Goal: Register for event/course

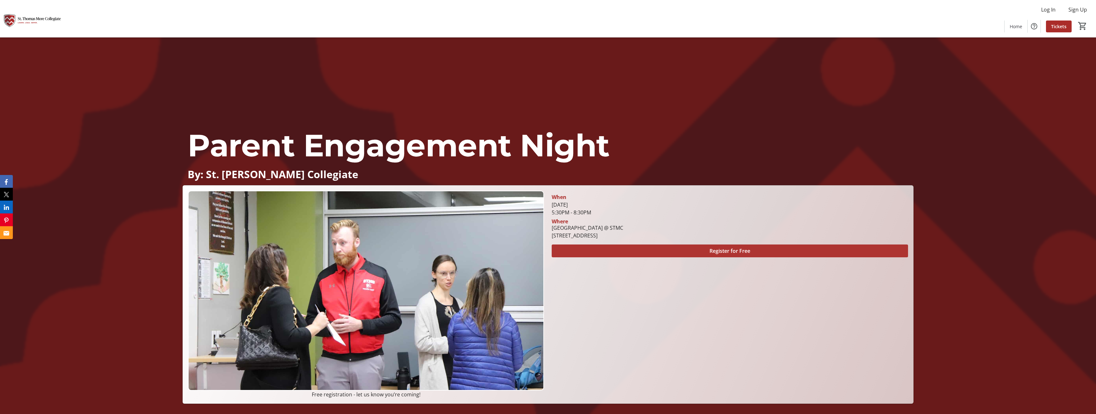
click at [729, 251] on span "Register for Free" at bounding box center [729, 251] width 41 height 8
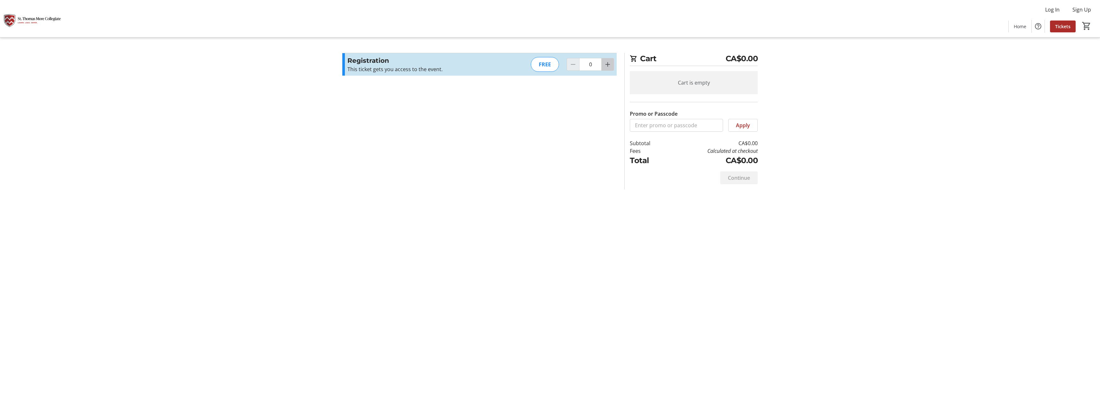
click at [602, 65] on button "Increment by one" at bounding box center [608, 64] width 12 height 12
type input "1"
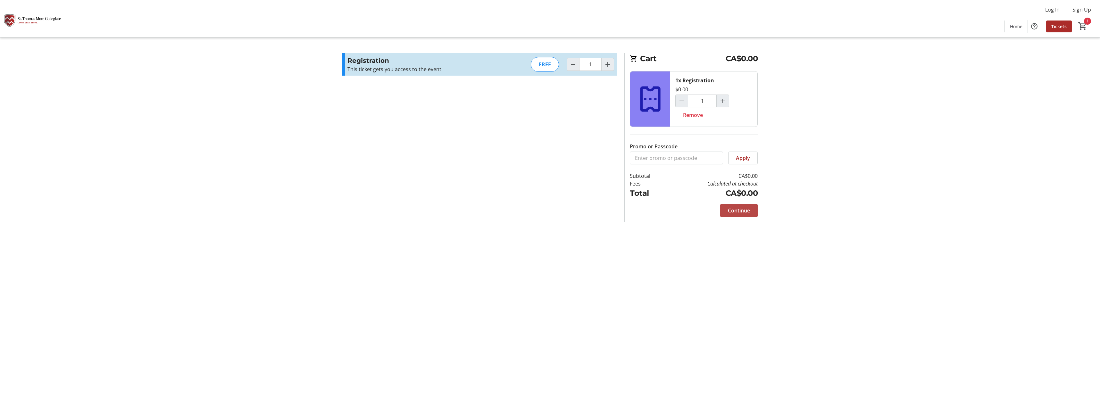
click at [739, 207] on span "Continue" at bounding box center [739, 211] width 22 height 8
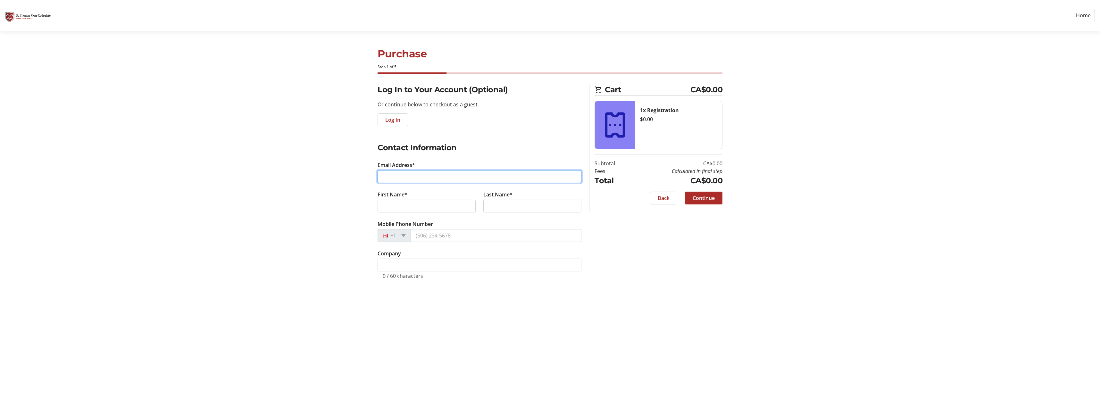
click at [387, 176] on input "Email Address*" at bounding box center [480, 176] width 204 height 13
type input "[EMAIL_ADDRESS][DOMAIN_NAME][PERSON_NAME]"
click at [403, 204] on input "First Name*" at bounding box center [427, 206] width 98 height 13
type input "mladen"
type input "plecko"
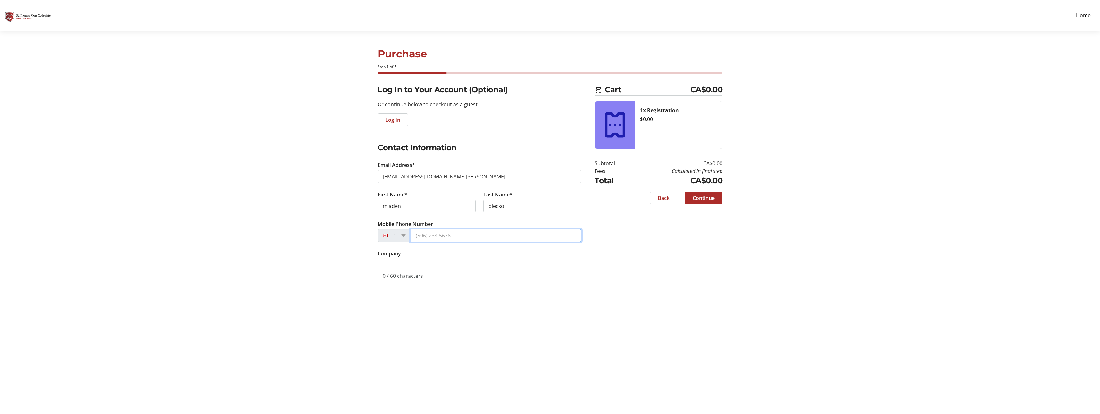
click at [437, 237] on input "Mobile Phone Number" at bounding box center [496, 235] width 171 height 13
type input "[PHONE_NUMBER]"
click at [404, 265] on input "Company" at bounding box center [480, 265] width 204 height 13
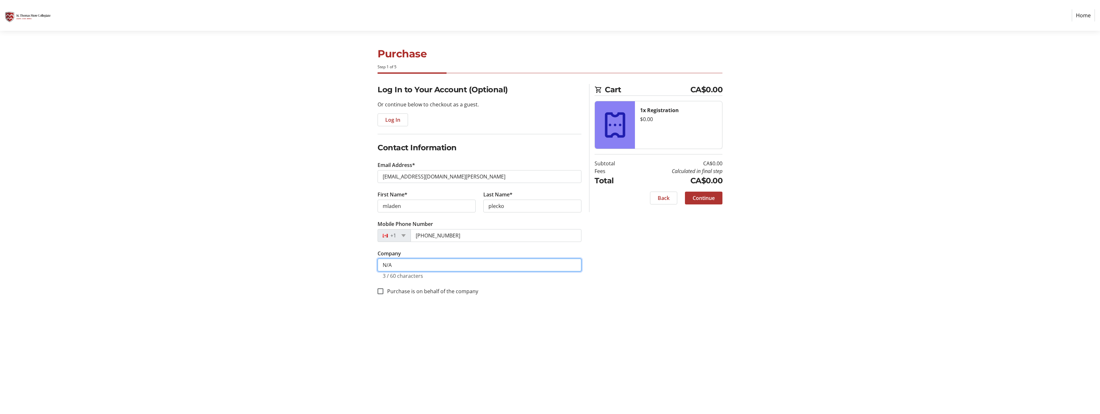
type input "N/A"
click at [712, 200] on span "Continue" at bounding box center [704, 198] width 22 height 8
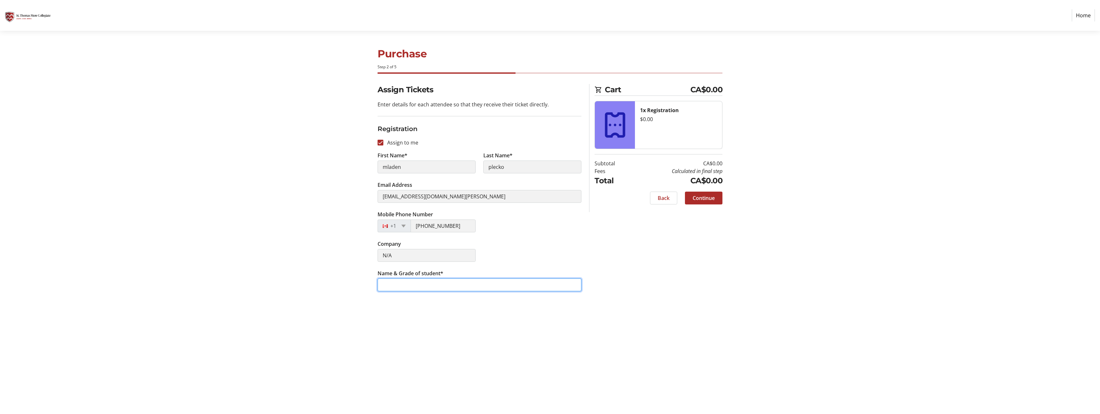
click at [428, 286] on input "Name & Grade of student*" at bounding box center [480, 285] width 204 height 13
type input "Maya - 11 / Mateo - 12"
click at [707, 198] on span "Continue" at bounding box center [704, 198] width 22 height 8
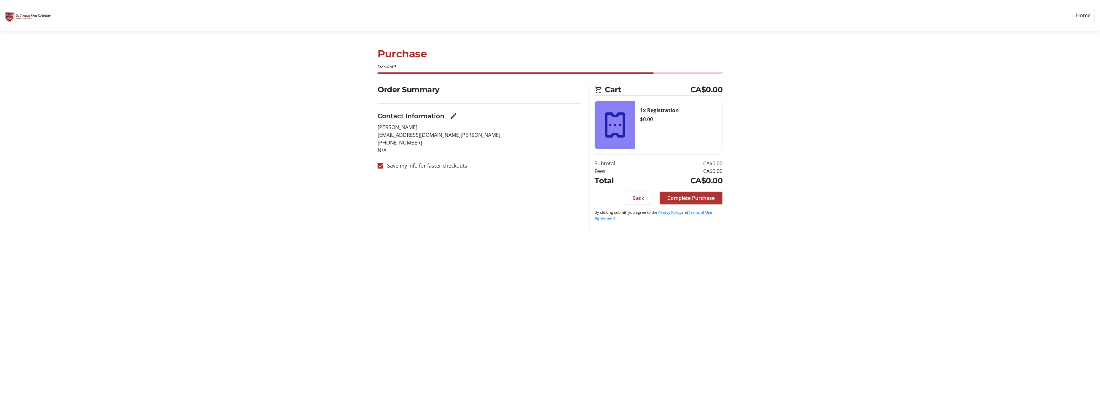
click at [689, 198] on span "Complete Purchase" at bounding box center [691, 198] width 47 height 8
